Goal: Find specific page/section: Find specific page/section

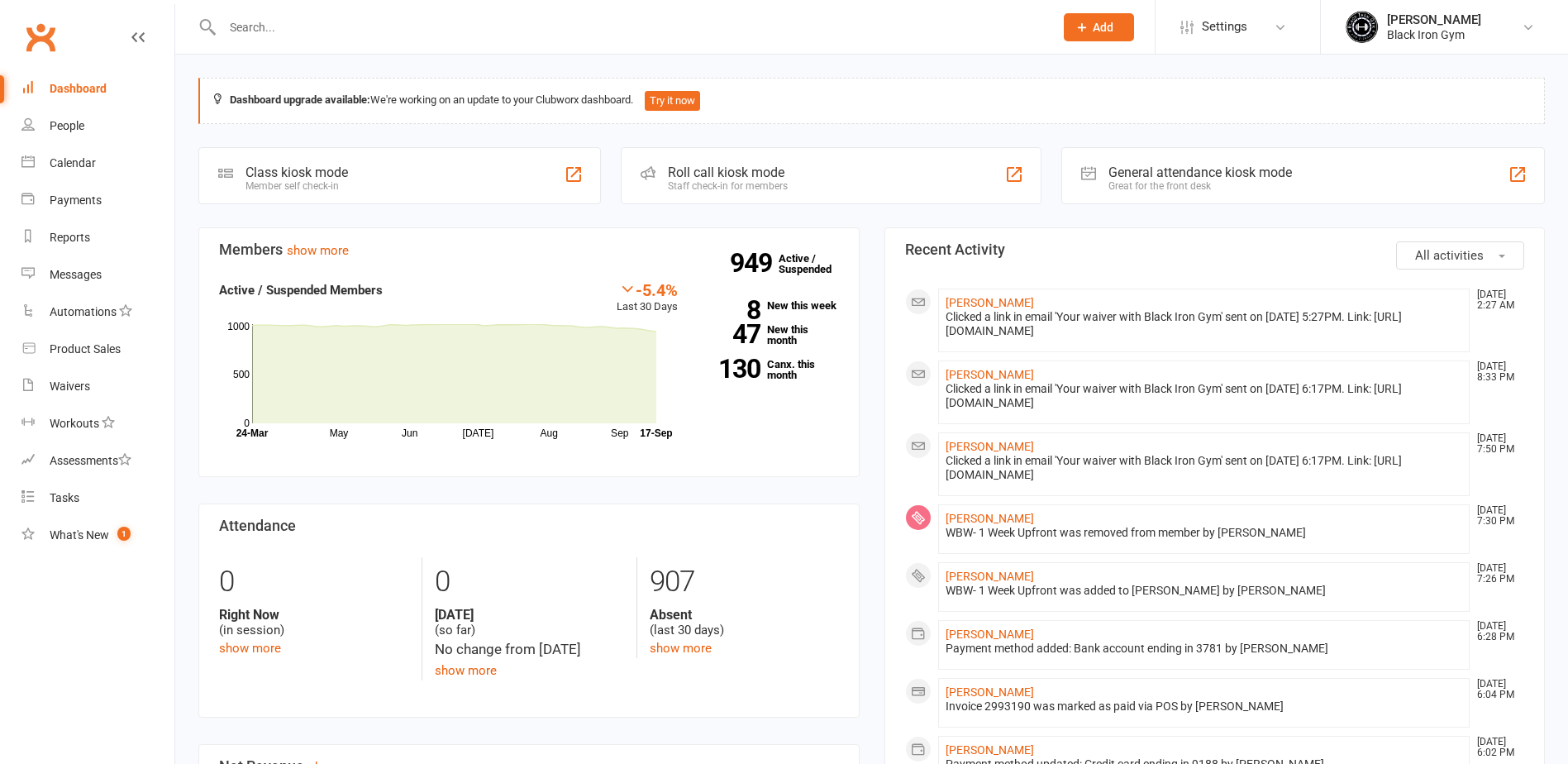
click at [226, 30] on input "text" at bounding box center [630, 27] width 825 height 23
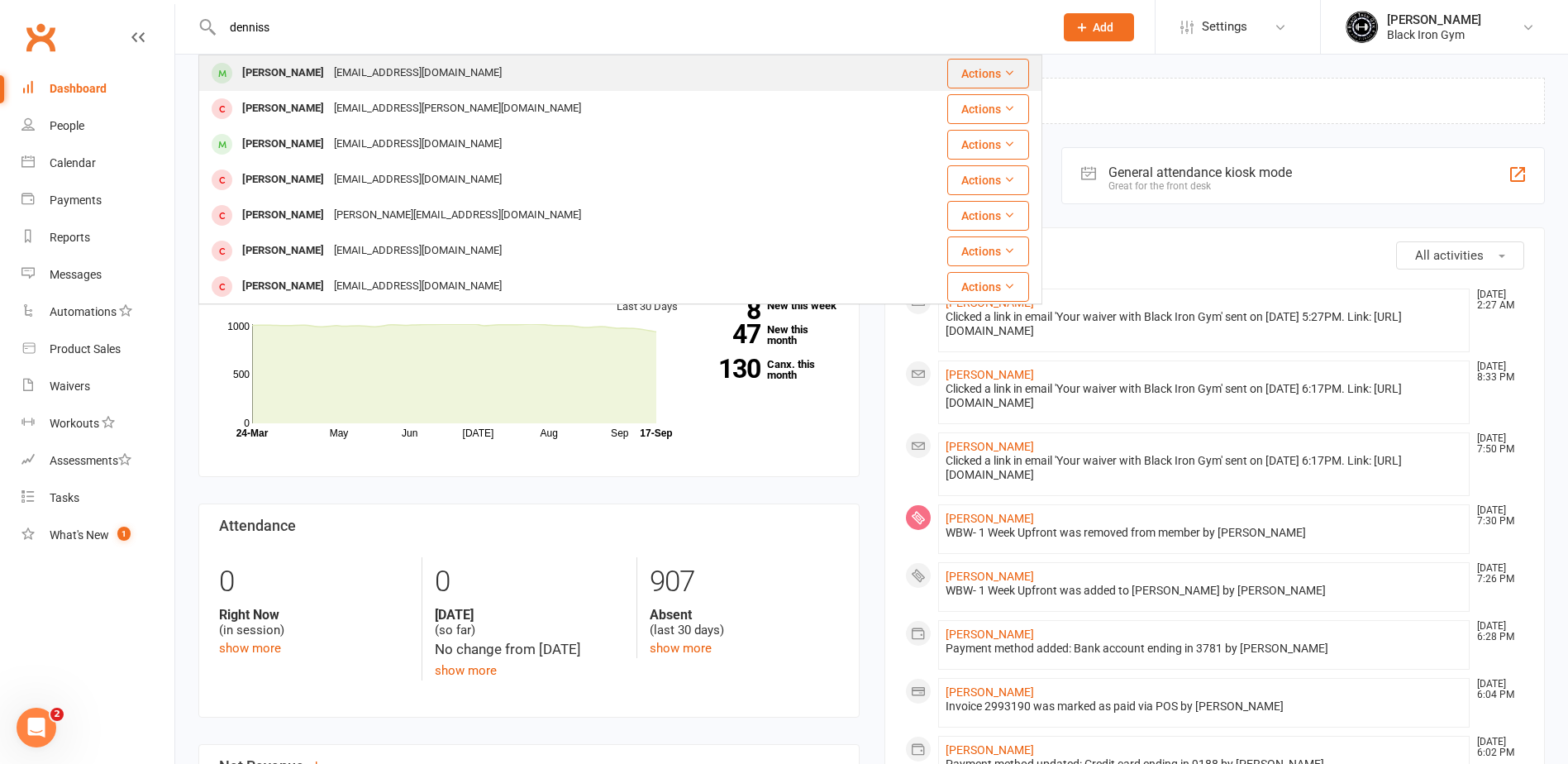
type input "denniss"
click at [308, 70] on div "[PERSON_NAME]" at bounding box center [282, 72] width 92 height 24
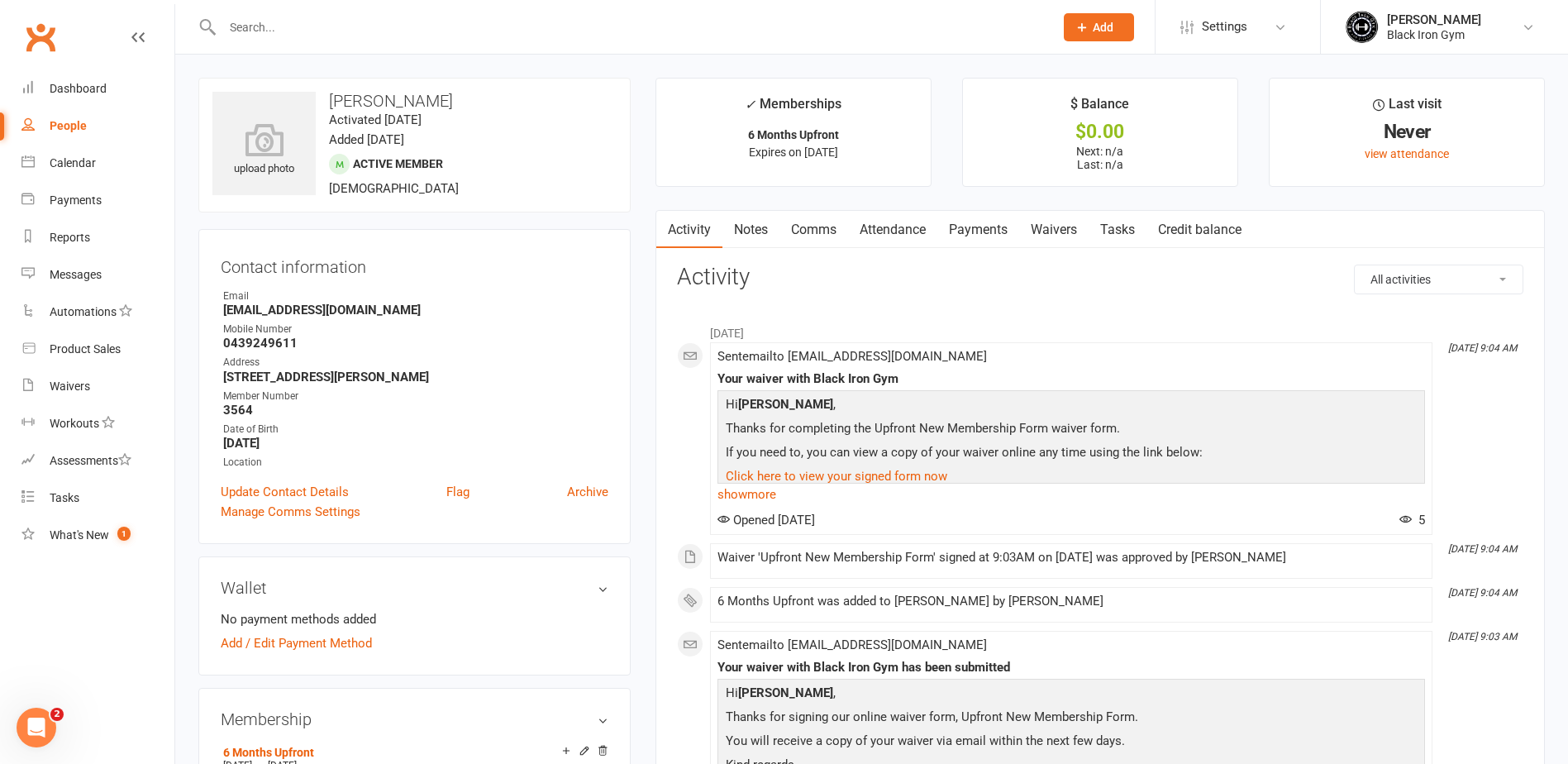
click at [256, 32] on input "text" at bounding box center [630, 27] width 825 height 23
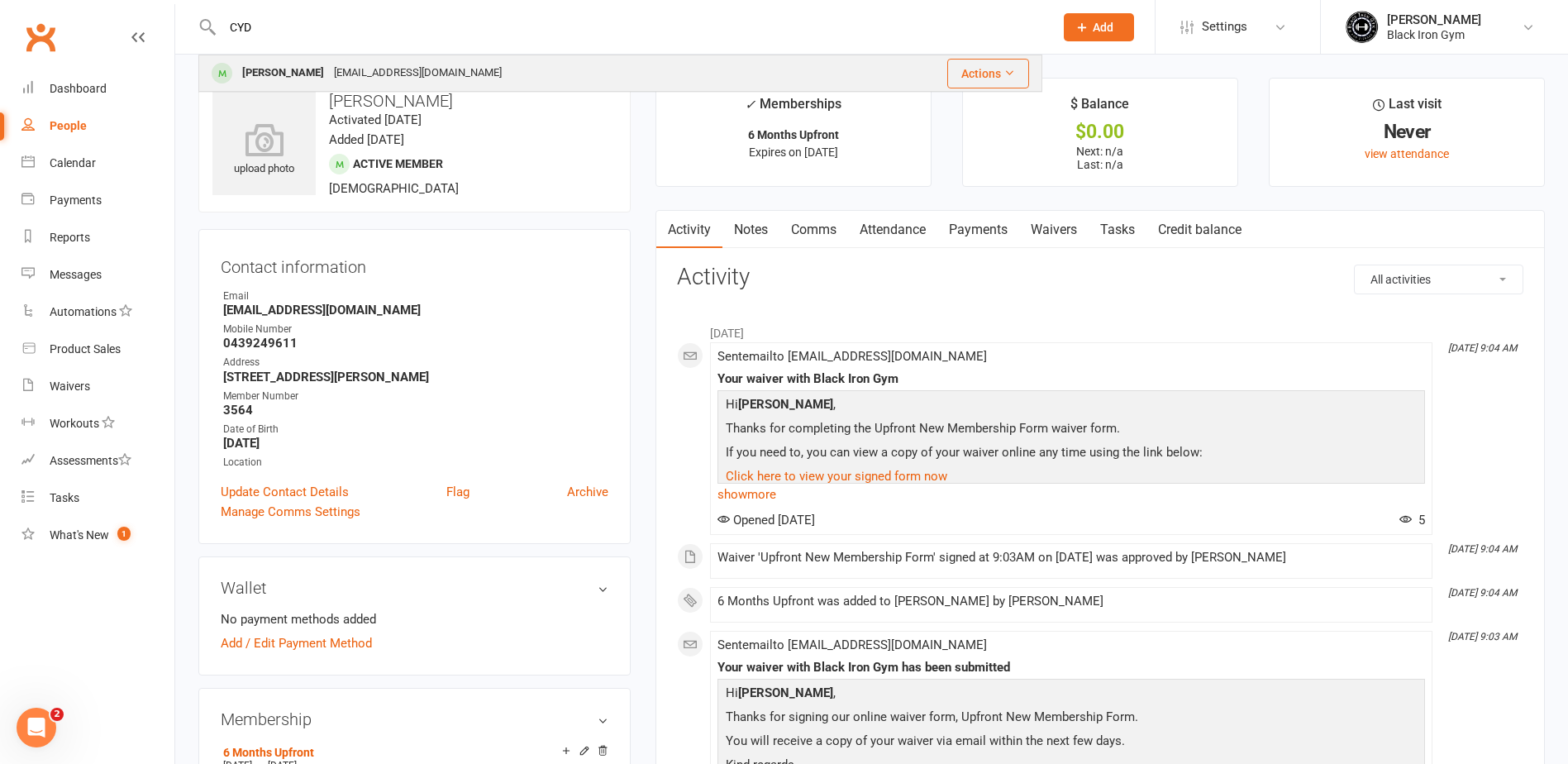
type input "CYD"
click at [281, 69] on div "[PERSON_NAME]" at bounding box center [282, 72] width 92 height 24
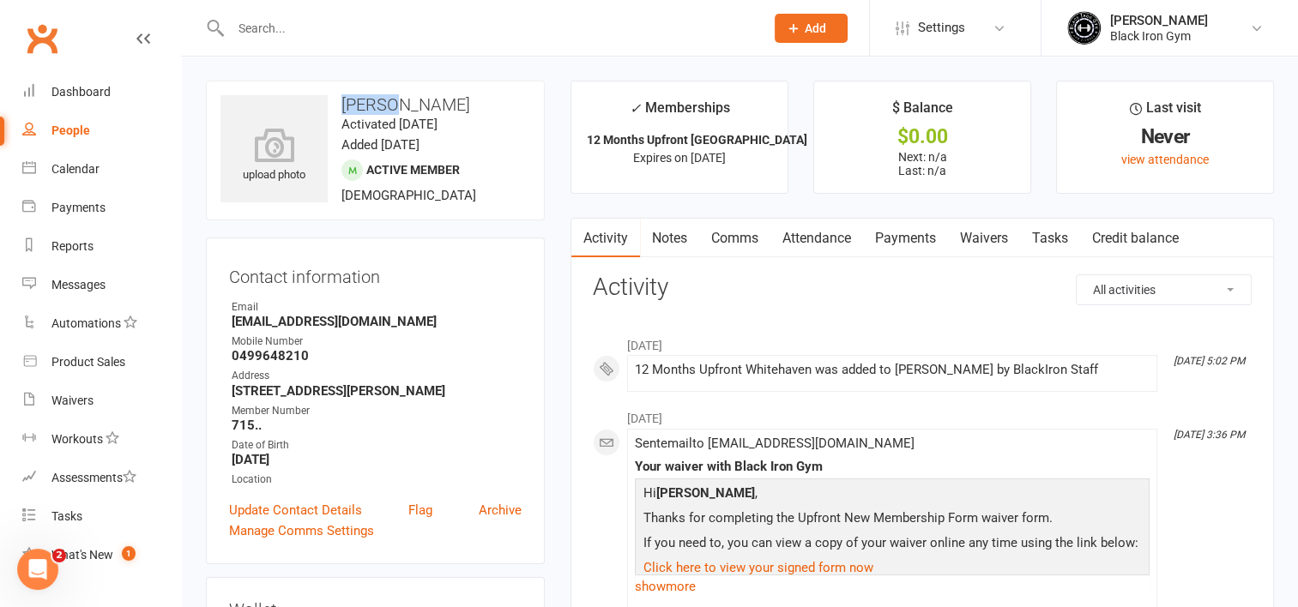
drag, startPoint x: 342, startPoint y: 103, endPoint x: 392, endPoint y: 106, distance: 49.8
click at [392, 106] on h3 "[PERSON_NAME]" at bounding box center [375, 104] width 310 height 19
copy h3 "Cydnie"
click at [250, 21] on input "text" at bounding box center [489, 28] width 527 height 24
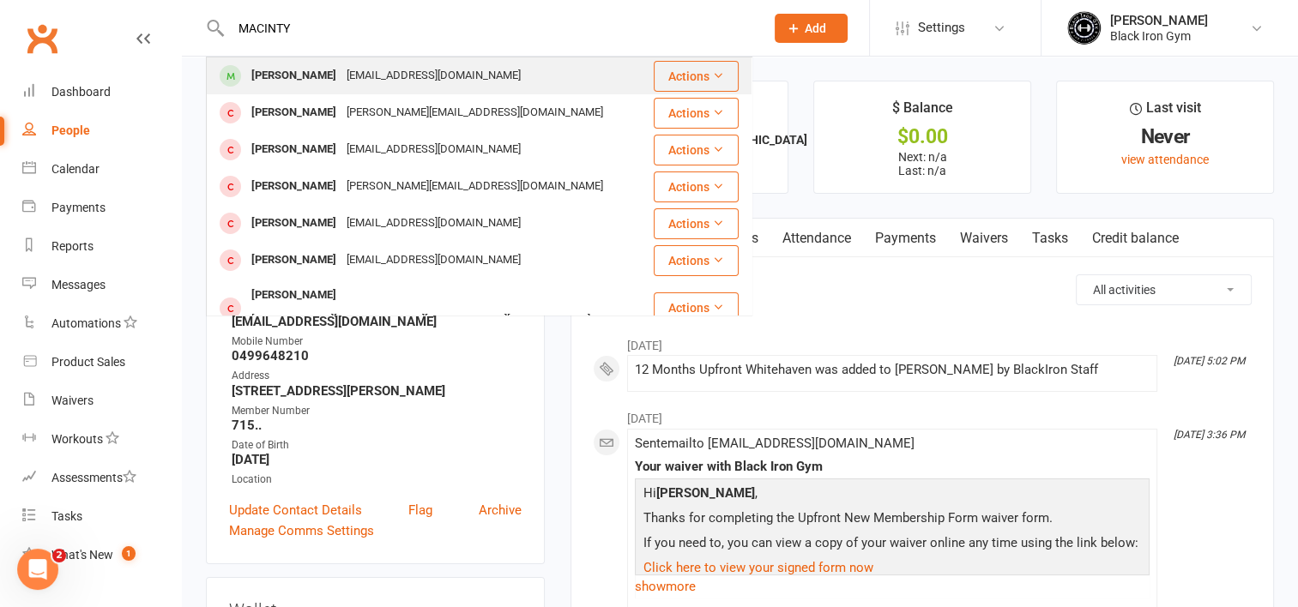
type input "MACINTY"
click at [329, 80] on div "[PERSON_NAME]" at bounding box center [293, 75] width 95 height 25
